Goal: Transaction & Acquisition: Obtain resource

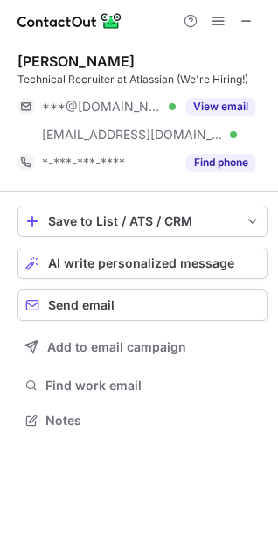
scroll to position [408, 278]
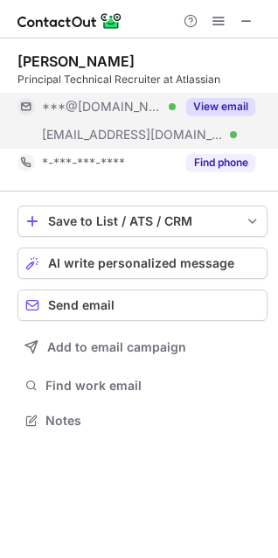
click at [218, 101] on button "View email" at bounding box center [220, 106] width 69 height 17
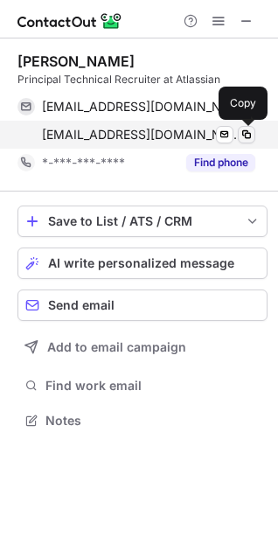
click at [248, 138] on span at bounding box center [247, 135] width 14 height 14
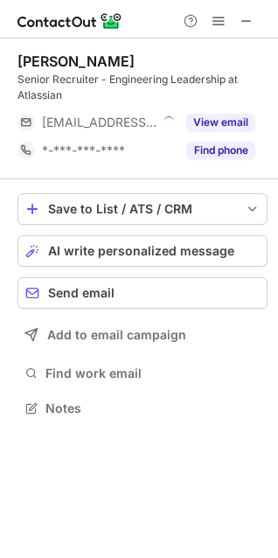
scroll to position [396, 278]
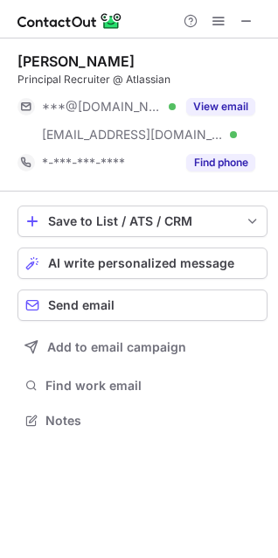
scroll to position [408, 278]
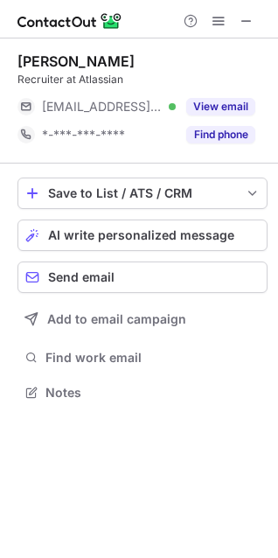
scroll to position [380, 278]
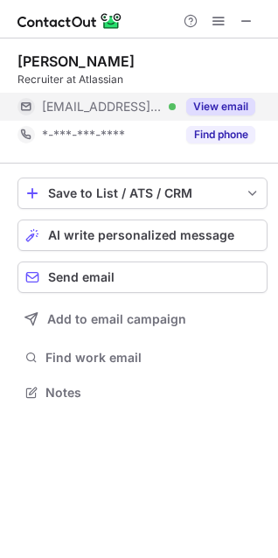
click at [220, 103] on button "View email" at bounding box center [220, 106] width 69 height 17
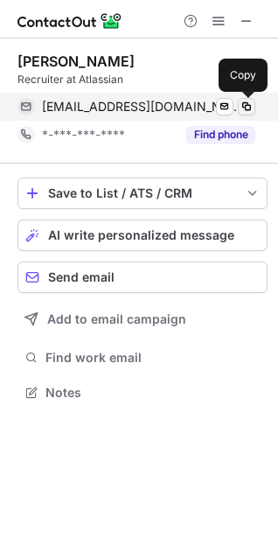
click at [247, 108] on span at bounding box center [247, 107] width 14 height 14
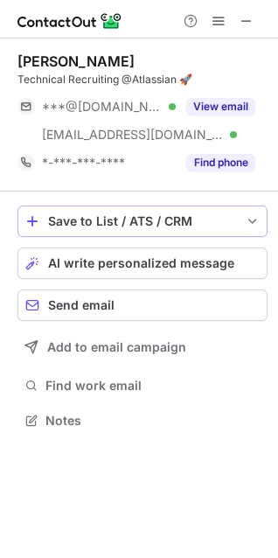
scroll to position [408, 278]
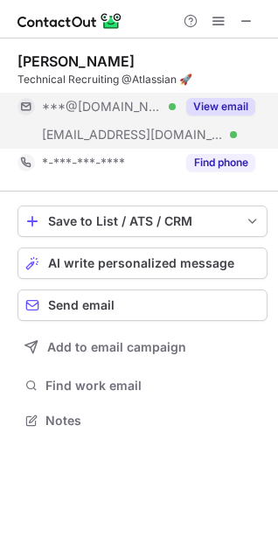
click at [233, 108] on button "View email" at bounding box center [220, 106] width 69 height 17
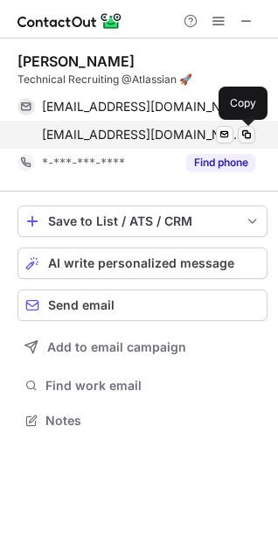
click at [247, 134] on span at bounding box center [247, 135] width 14 height 14
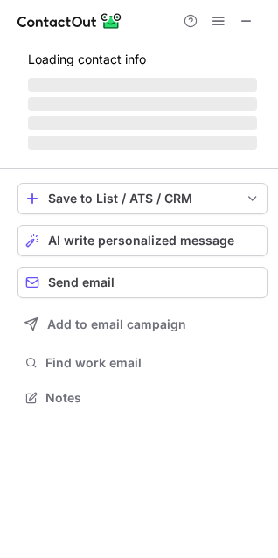
scroll to position [408, 278]
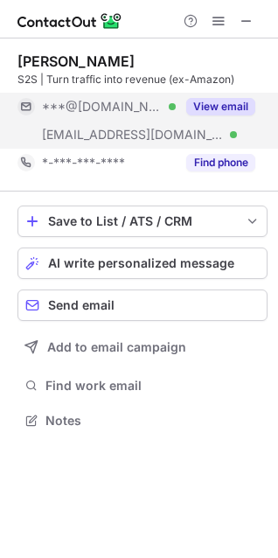
click at [216, 105] on button "View email" at bounding box center [220, 106] width 69 height 17
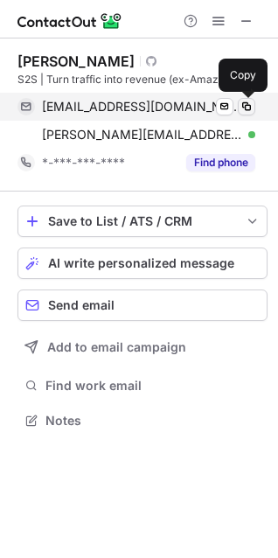
click at [244, 108] on span at bounding box center [247, 107] width 14 height 14
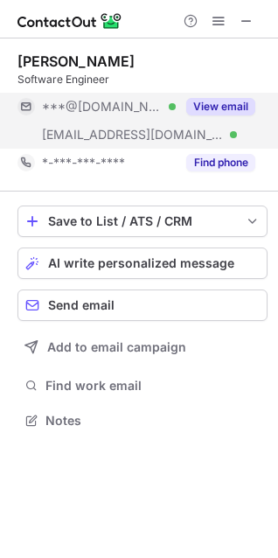
click at [212, 104] on button "View email" at bounding box center [220, 106] width 69 height 17
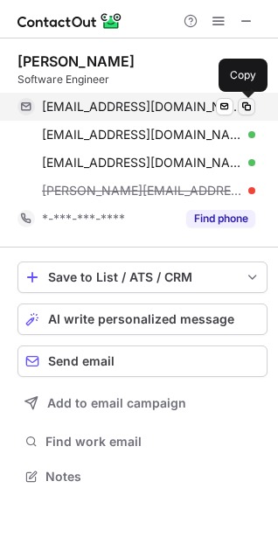
click at [248, 107] on span at bounding box center [247, 107] width 14 height 14
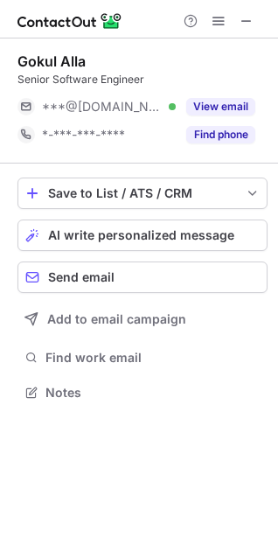
scroll to position [380, 278]
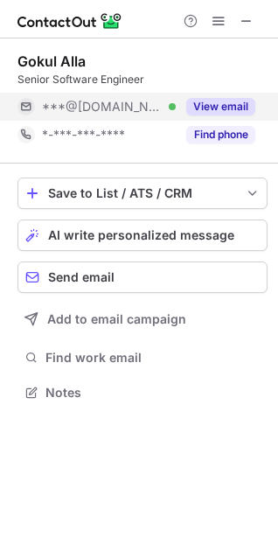
click at [227, 108] on button "View email" at bounding box center [220, 106] width 69 height 17
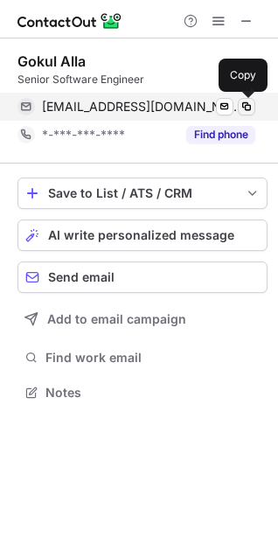
click at [243, 108] on span at bounding box center [247, 107] width 14 height 14
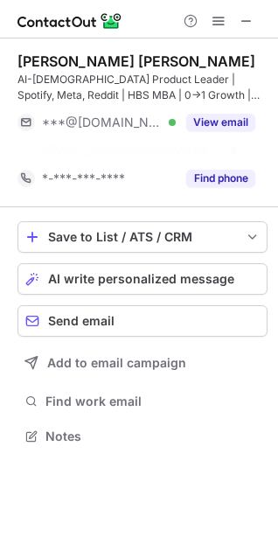
scroll to position [396, 278]
